Goal: Information Seeking & Learning: Find contact information

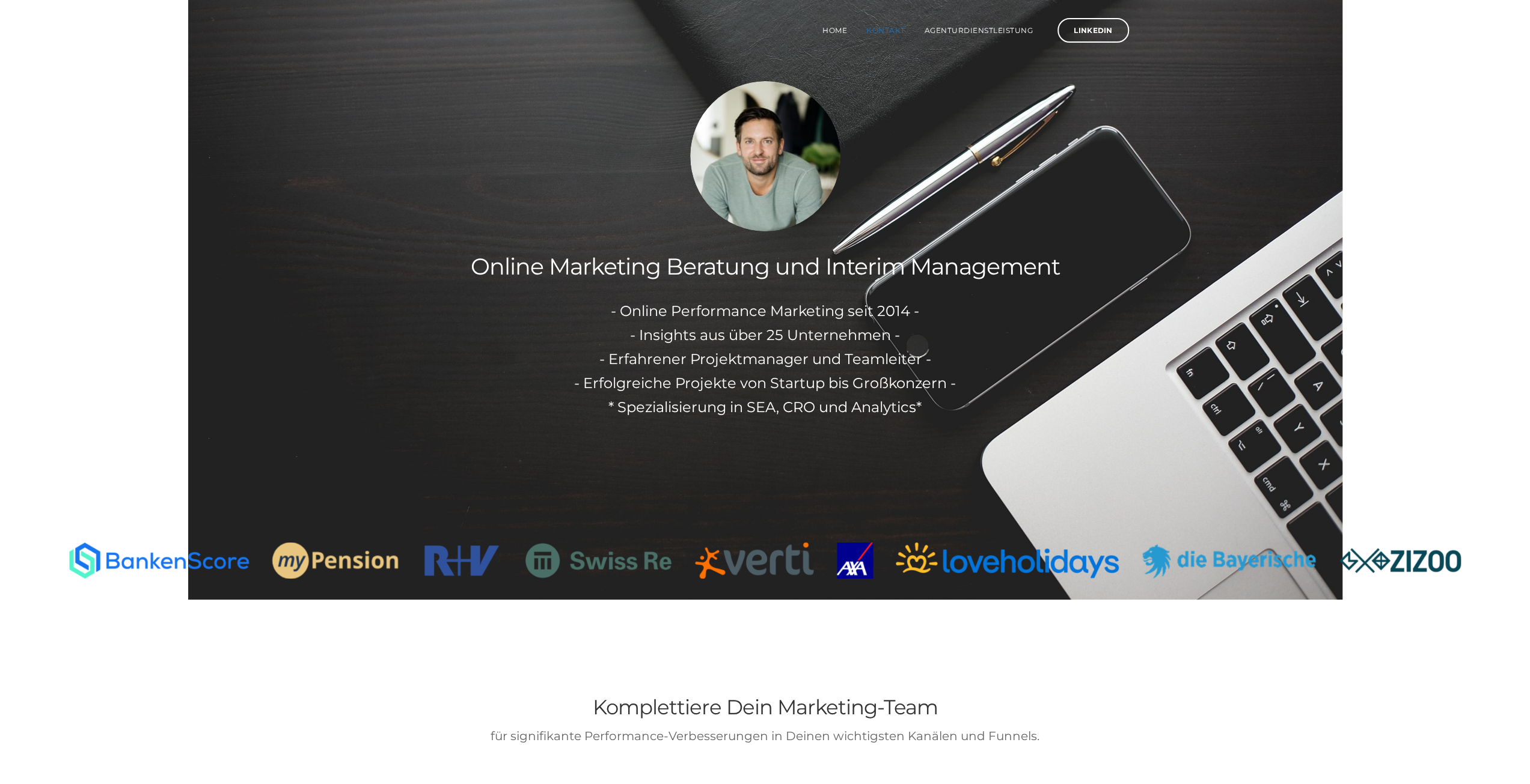
click at [899, 32] on link "Kontakt" at bounding box center [886, 30] width 58 height 42
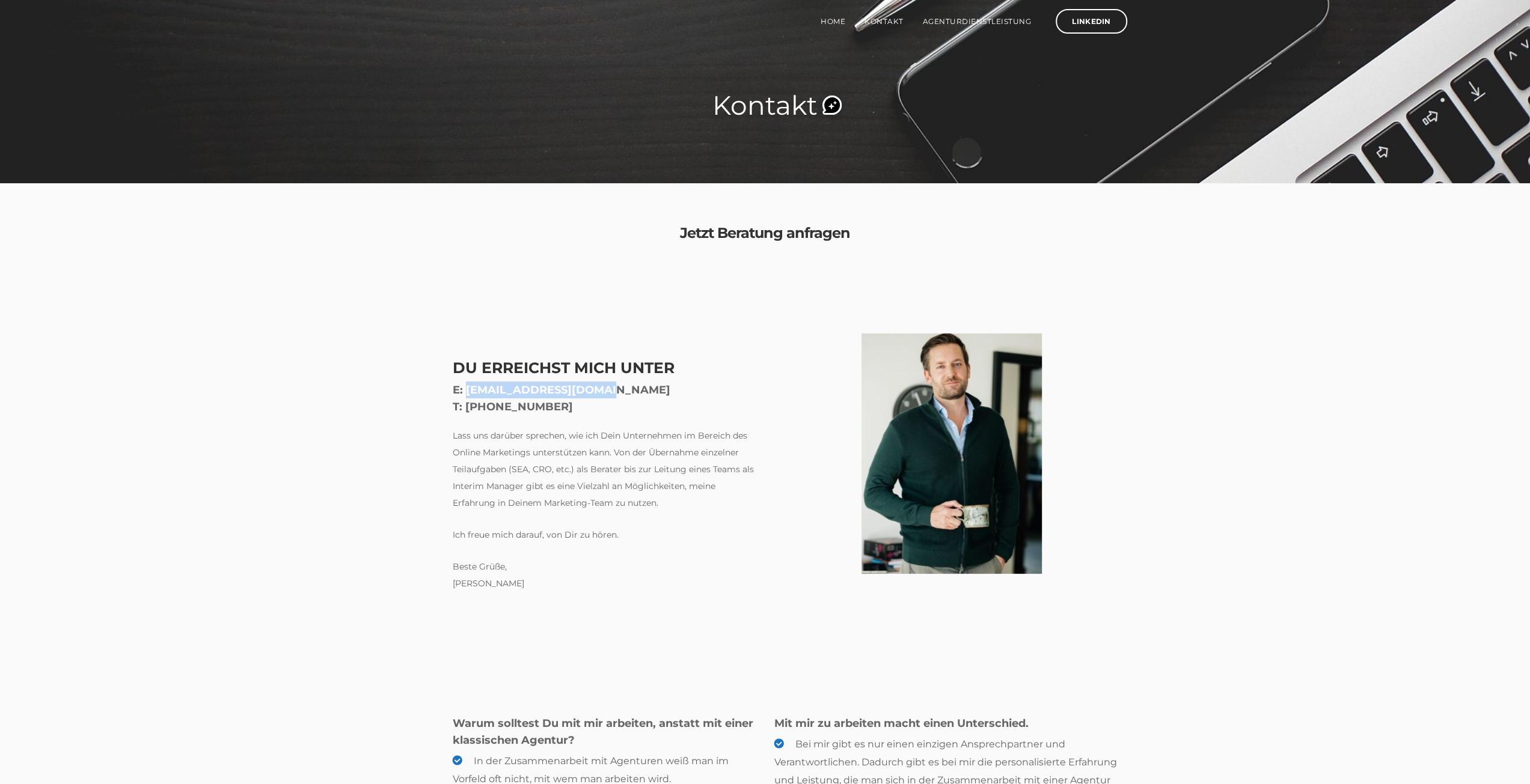
drag, startPoint x: 615, startPoint y: 392, endPoint x: 466, endPoint y: 392, distance: 149.0
click at [466, 392] on h4 "E: [EMAIL_ADDRESS][DOMAIN_NAME] T: [PHONE_NUMBER]" at bounding box center [604, 398] width 304 height 33
copy h4 "[EMAIL_ADDRESS][DOMAIN_NAME]"
